Goal: Task Accomplishment & Management: Use online tool/utility

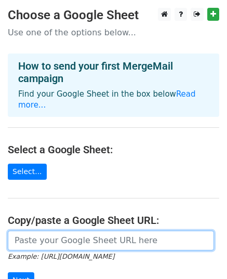
click at [32, 230] on input "url" at bounding box center [111, 240] width 206 height 20
paste input "https://docs.google.com/spreadsheets/d/1oxJTxkj5GcMlmicwFdLO7ZHPiaLqdObmS9SrDCc…"
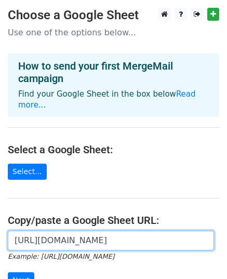
scroll to position [0, 225]
type input "https://docs.google.com/spreadsheets/d/1oxJTxkj5GcMlmicwFdLO7ZHPiaLqdObmS9SrDCc…"
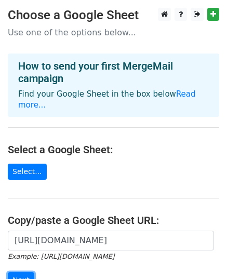
scroll to position [0, 0]
click at [22, 272] on input "Next" at bounding box center [21, 280] width 26 height 16
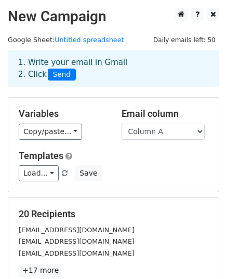
scroll to position [163, 0]
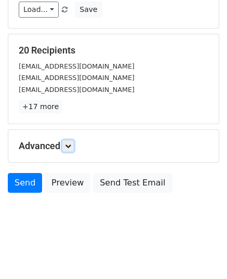
click at [69, 140] on link at bounding box center [67, 145] width 11 height 11
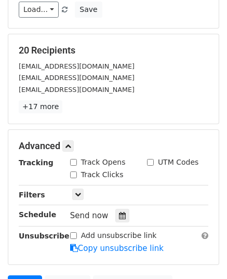
click at [73, 172] on input "Track Clicks" at bounding box center [73, 174] width 7 height 7
checkbox input "true"
click at [73, 159] on input "Track Opens" at bounding box center [73, 162] width 7 height 7
checkbox input "true"
click at [119, 214] on icon at bounding box center [122, 215] width 7 height 7
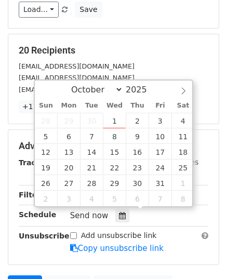
type input "[DATE] 12:00"
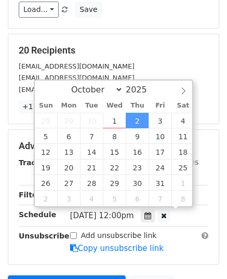
scroll to position [0, 0]
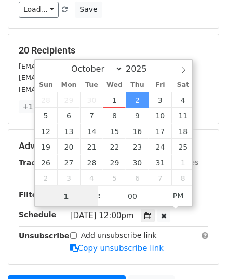
type input "10"
type input "[DATE] 10:00"
click at [179, 201] on span "AM" at bounding box center [178, 195] width 29 height 21
